Goal: Navigation & Orientation: Find specific page/section

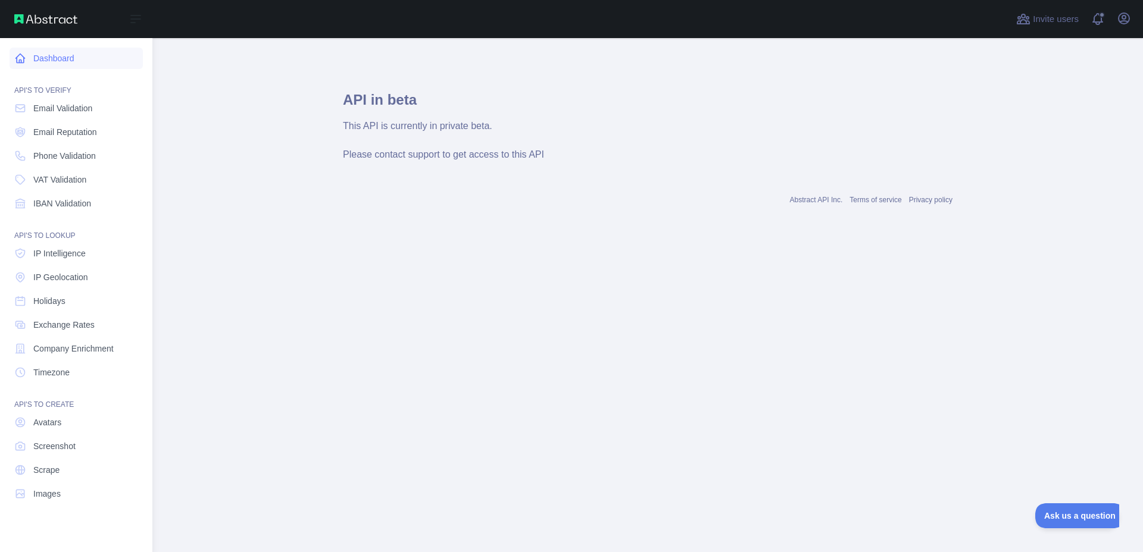
click at [40, 54] on link "Dashboard" at bounding box center [76, 58] width 133 height 21
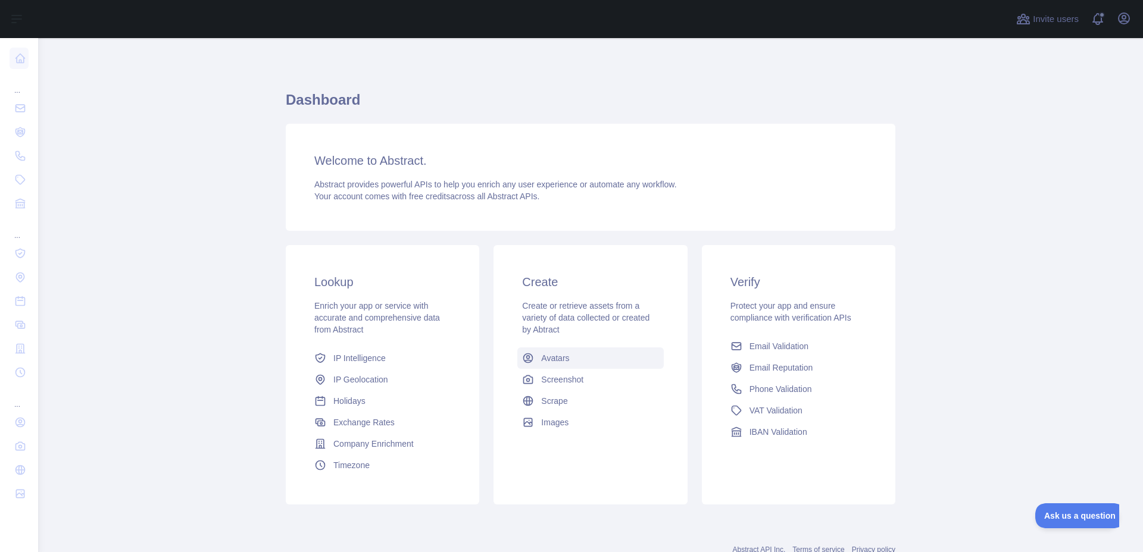
click at [549, 351] on link "Avatars" at bounding box center [590, 358] width 146 height 21
click at [549, 351] on main "Dashboard Welcome to Abstract. Abstract provides powerful APIs to help you enri…" at bounding box center [590, 295] width 1105 height 514
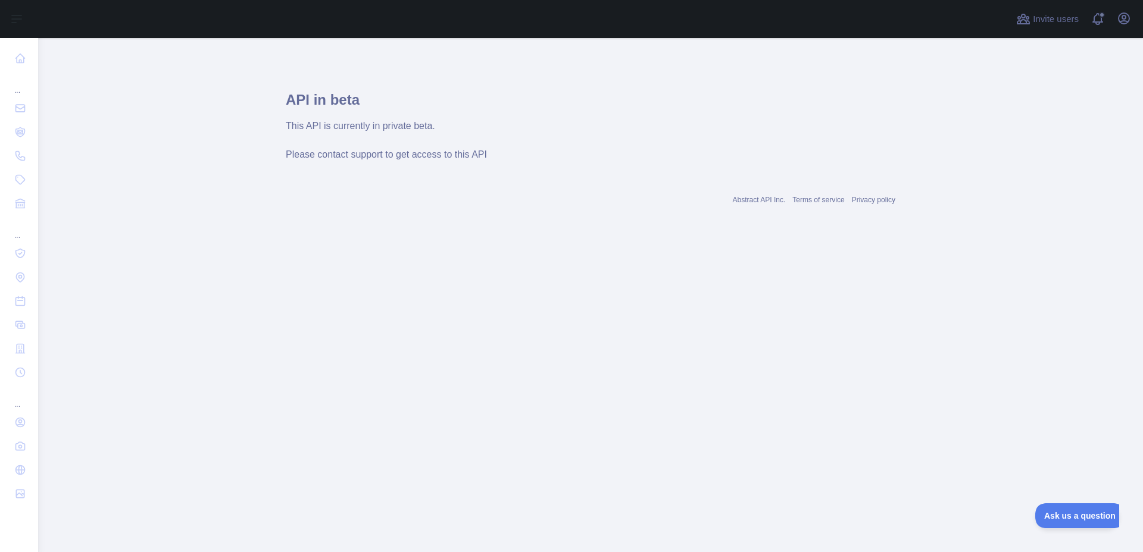
click at [549, 351] on main "API in beta This API is currently in private beta. Please contact support to ge…" at bounding box center [590, 295] width 1105 height 514
